Goal: Transaction & Acquisition: Purchase product/service

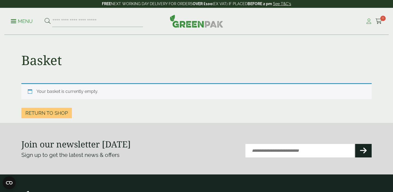
click at [370, 20] on icon at bounding box center [368, 21] width 7 height 5
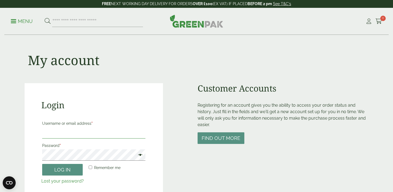
click at [62, 135] on input "Username or email address *" at bounding box center [93, 132] width 103 height 11
type input "**********"
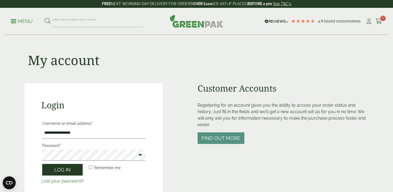
click at [72, 171] on button "Log in" at bounding box center [62, 170] width 40 height 12
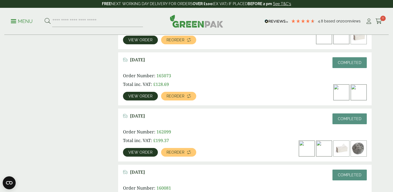
scroll to position [223, 0]
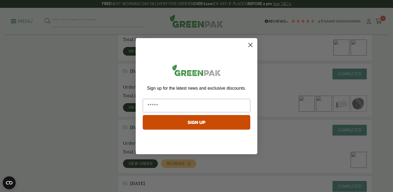
click at [178, 107] on input "Email" at bounding box center [196, 105] width 107 height 13
click at [248, 45] on circle "Close dialog" at bounding box center [250, 44] width 9 height 9
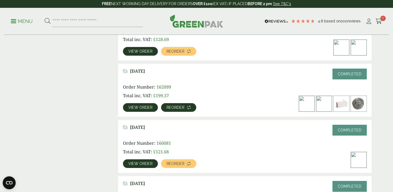
click at [177, 110] on link "Reorder" at bounding box center [178, 107] width 35 height 9
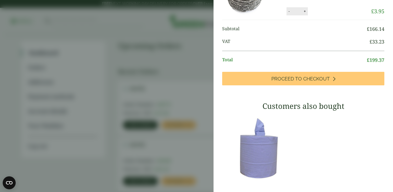
scroll to position [165, 0]
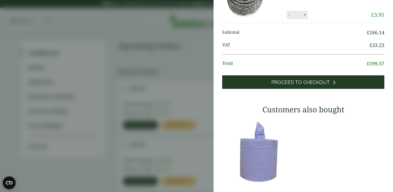
click at [311, 85] on span "Proceed to Checkout" at bounding box center [300, 82] width 58 height 6
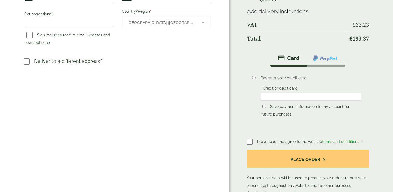
scroll to position [183, 0]
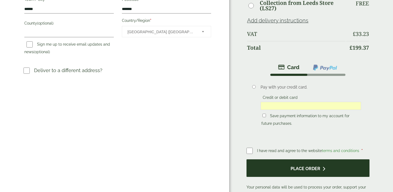
click at [302, 171] on button "Place order" at bounding box center [307, 168] width 123 height 18
